Goal: Obtain resource: Download file/media

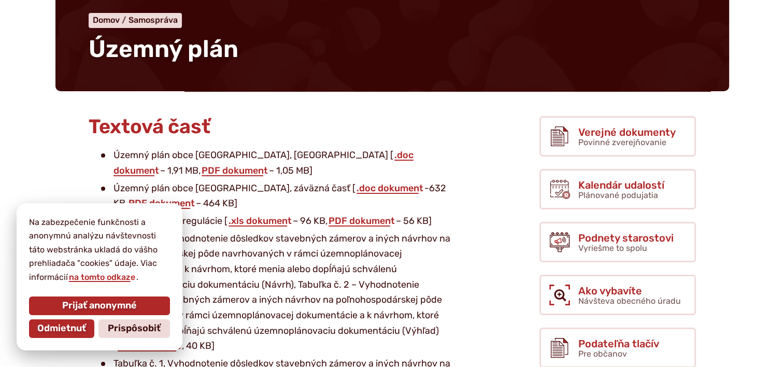
scroll to position [104, 0]
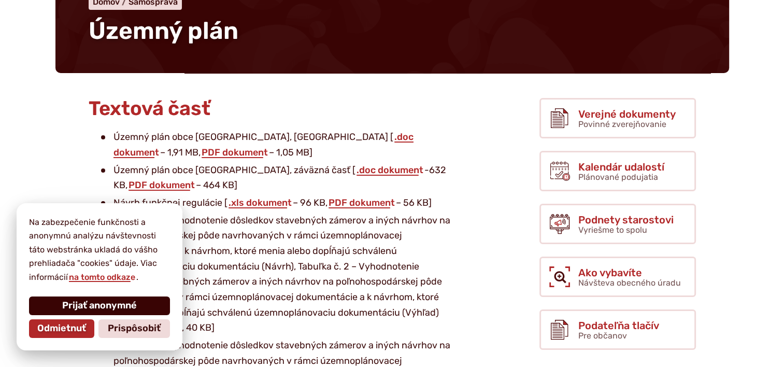
click at [114, 305] on span "Prijať anonymné" at bounding box center [99, 305] width 75 height 11
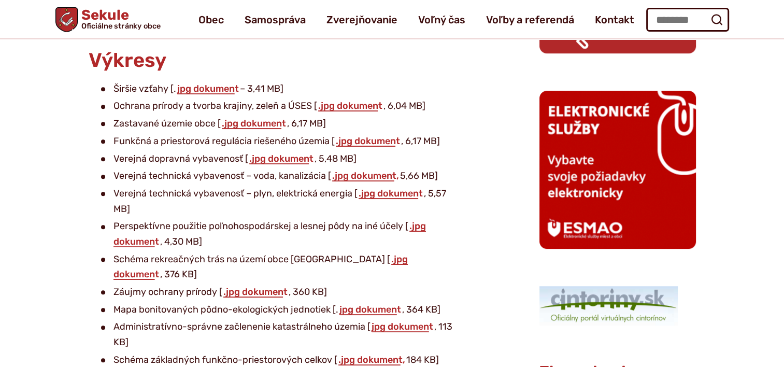
scroll to position [467, 0]
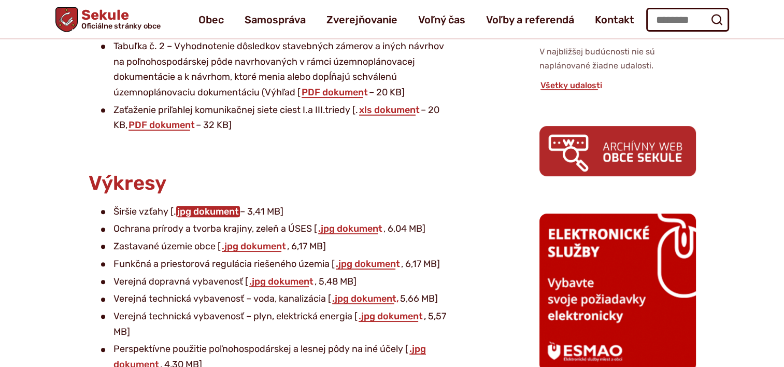
click at [212, 211] on link "jpg dokument" at bounding box center [208, 211] width 64 height 11
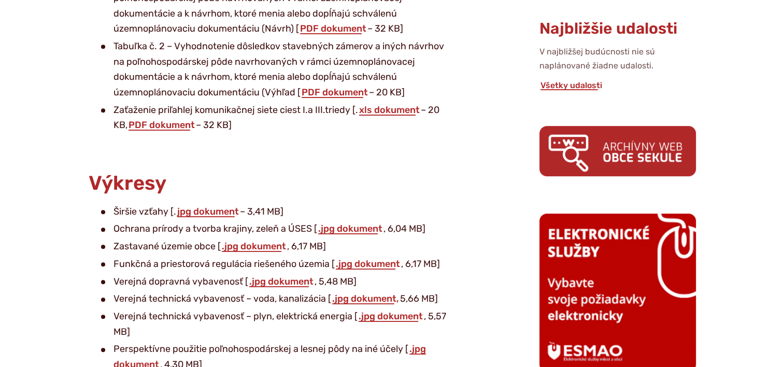
scroll to position [518, 0]
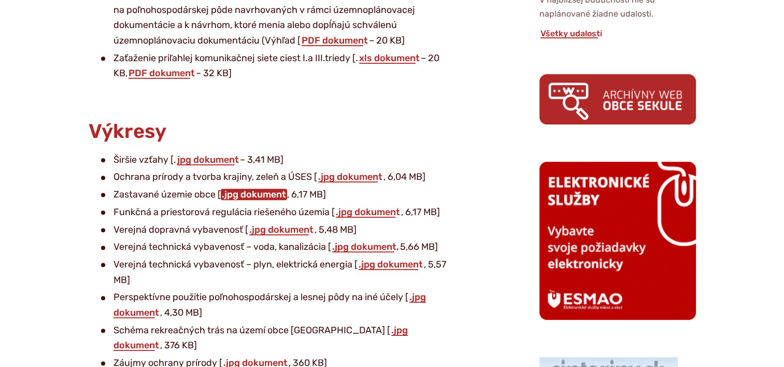
click at [272, 193] on link ".jpg dokument" at bounding box center [254, 194] width 66 height 11
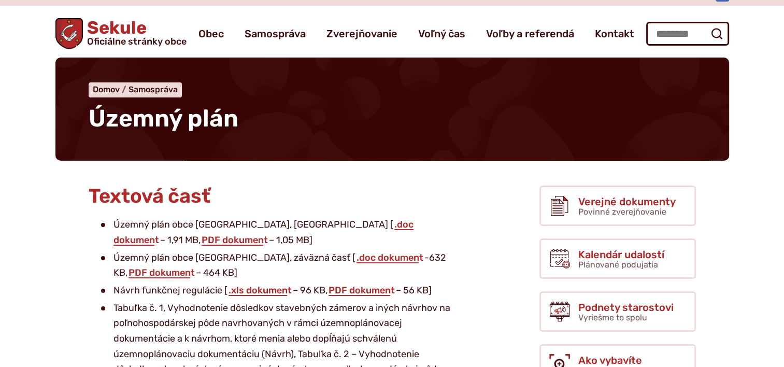
scroll to position [0, 0]
